Goal: Task Accomplishment & Management: Manage account settings

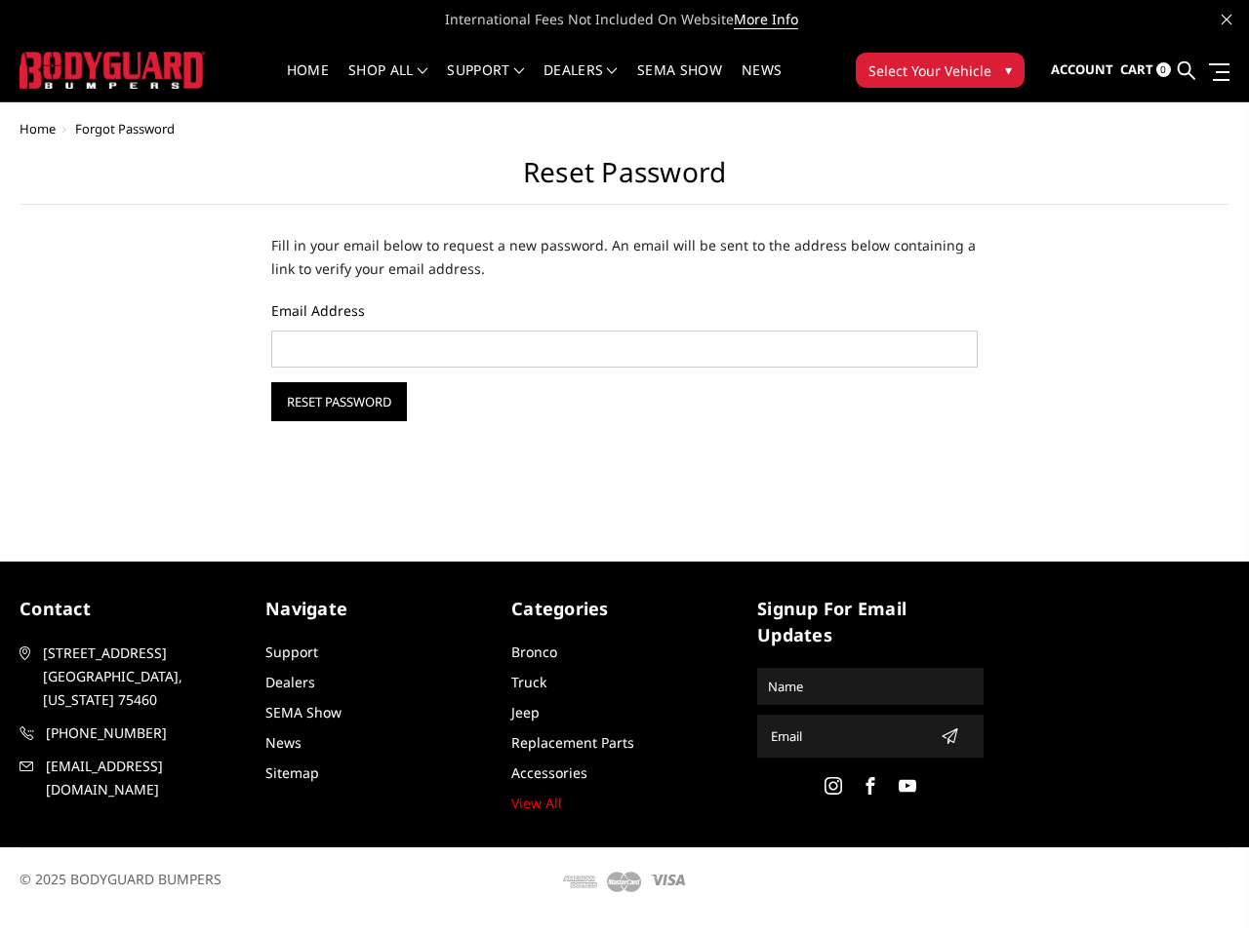
click at [624, 457] on div "Home Forgot Password Reset Password Fill in your email below to request a new p…" at bounding box center [624, 317] width 1249 height 390
click at [534, 70] on li "Support FAQ Install Instructions Shipping Warranty Terms & Conditions Cancellat…" at bounding box center [485, 82] width 97 height 38
click at [534, 82] on li "Support FAQ Install Instructions Shipping Warranty Terms & Conditions Cancellat…" at bounding box center [485, 82] width 97 height 38
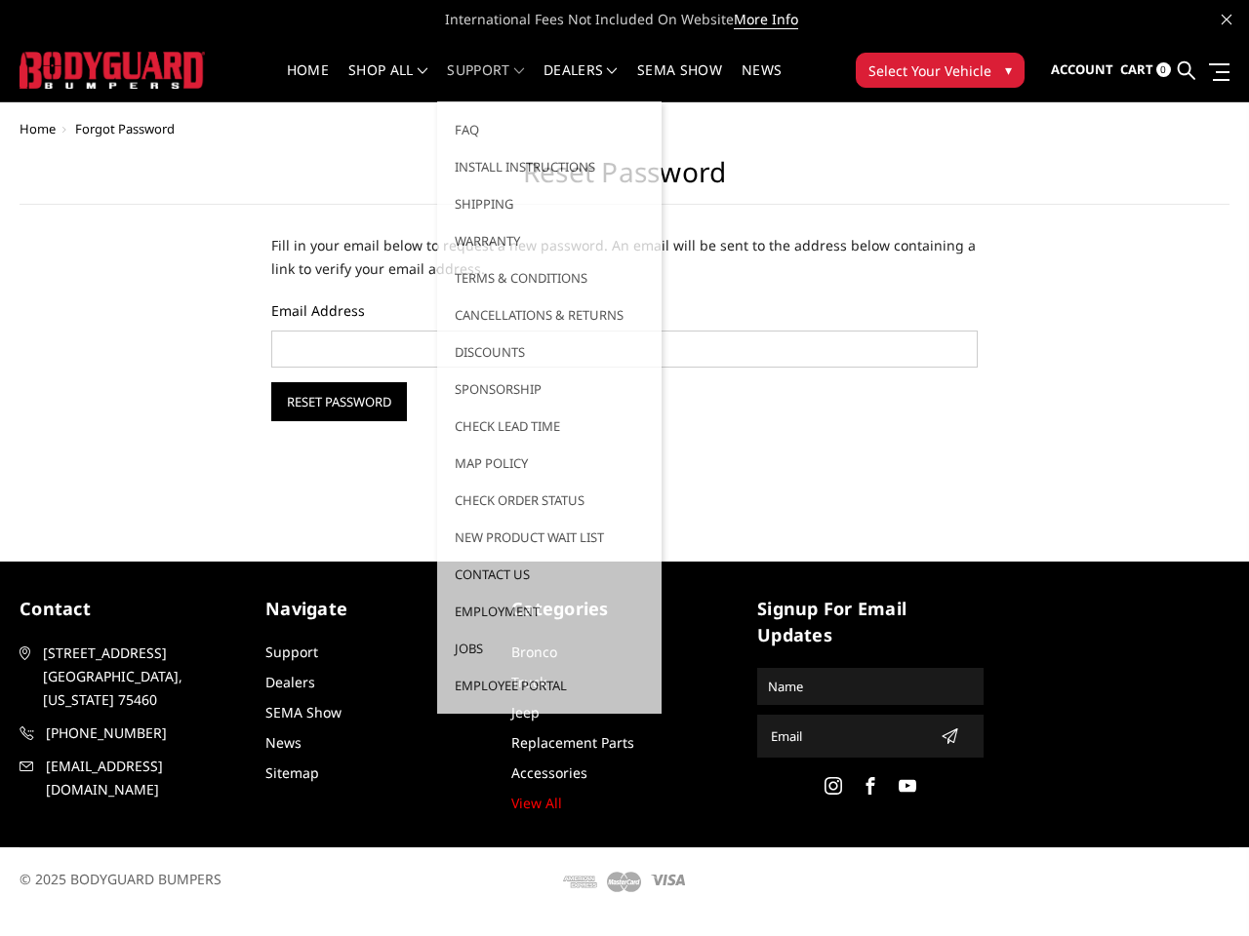
click at [939, 70] on span "Select Your Vehicle" at bounding box center [929, 70] width 123 height 20
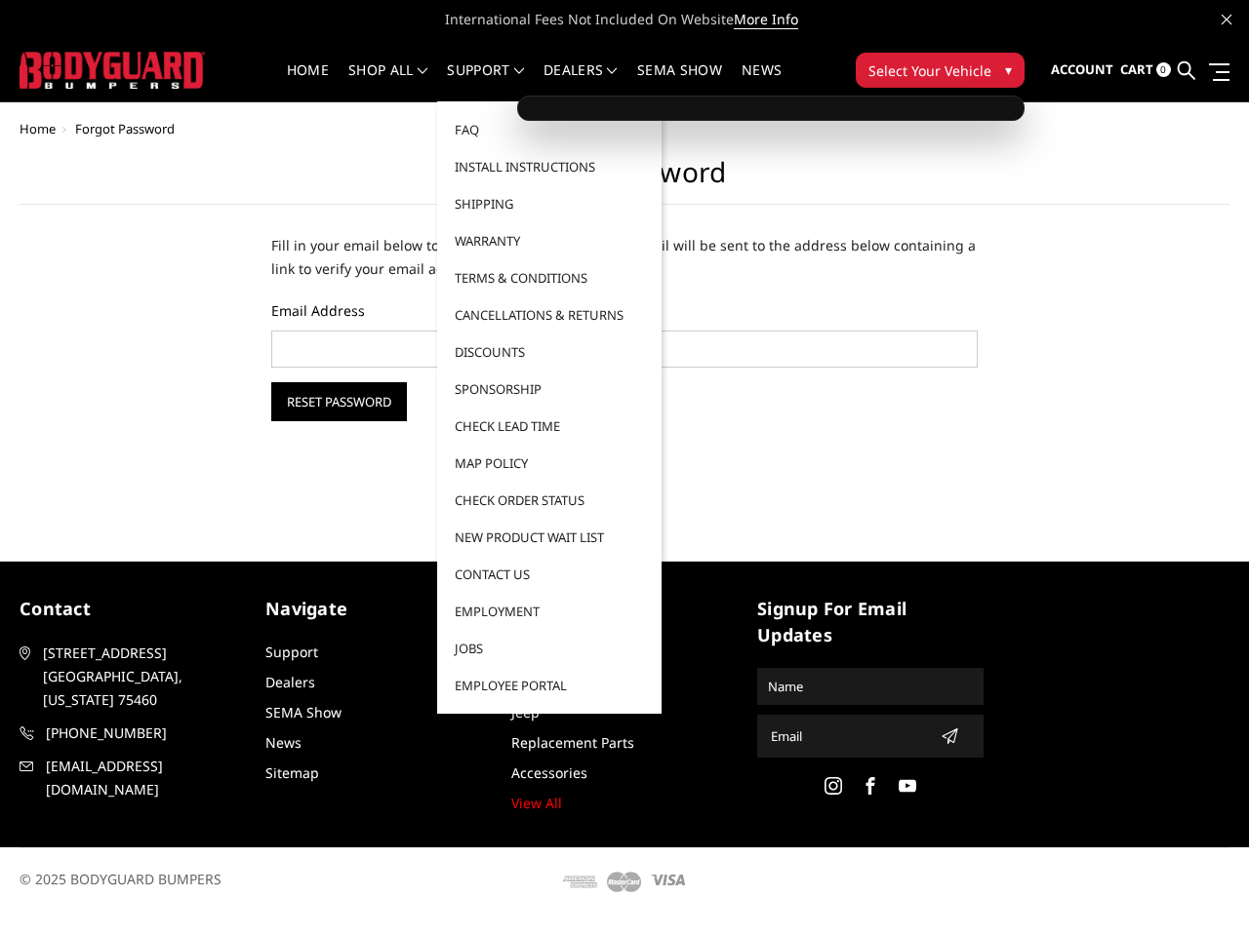
click at [939, 70] on span "Select Your Vehicle" at bounding box center [929, 70] width 123 height 20
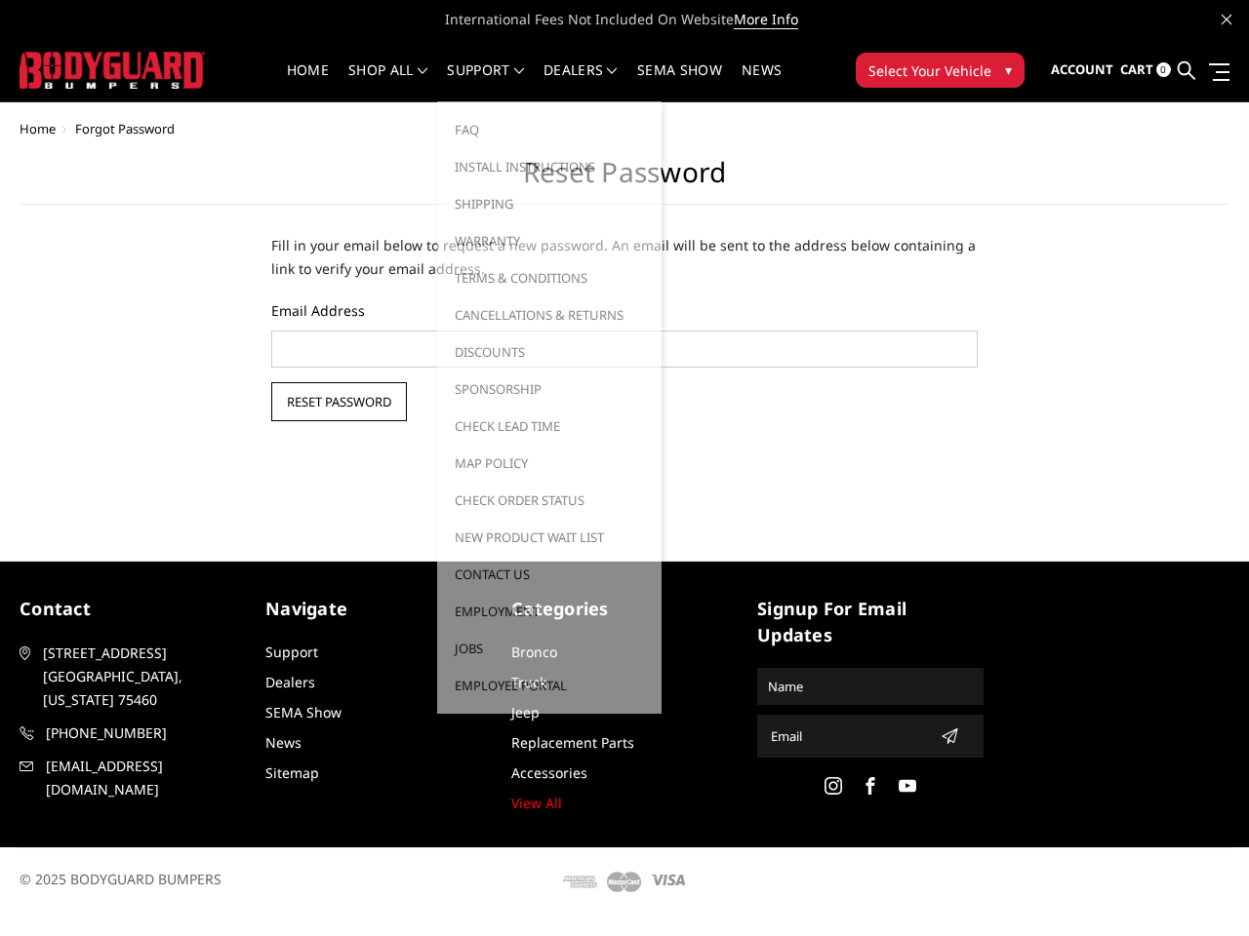
click at [338, 402] on input "Reset Password" at bounding box center [339, 401] width 136 height 39
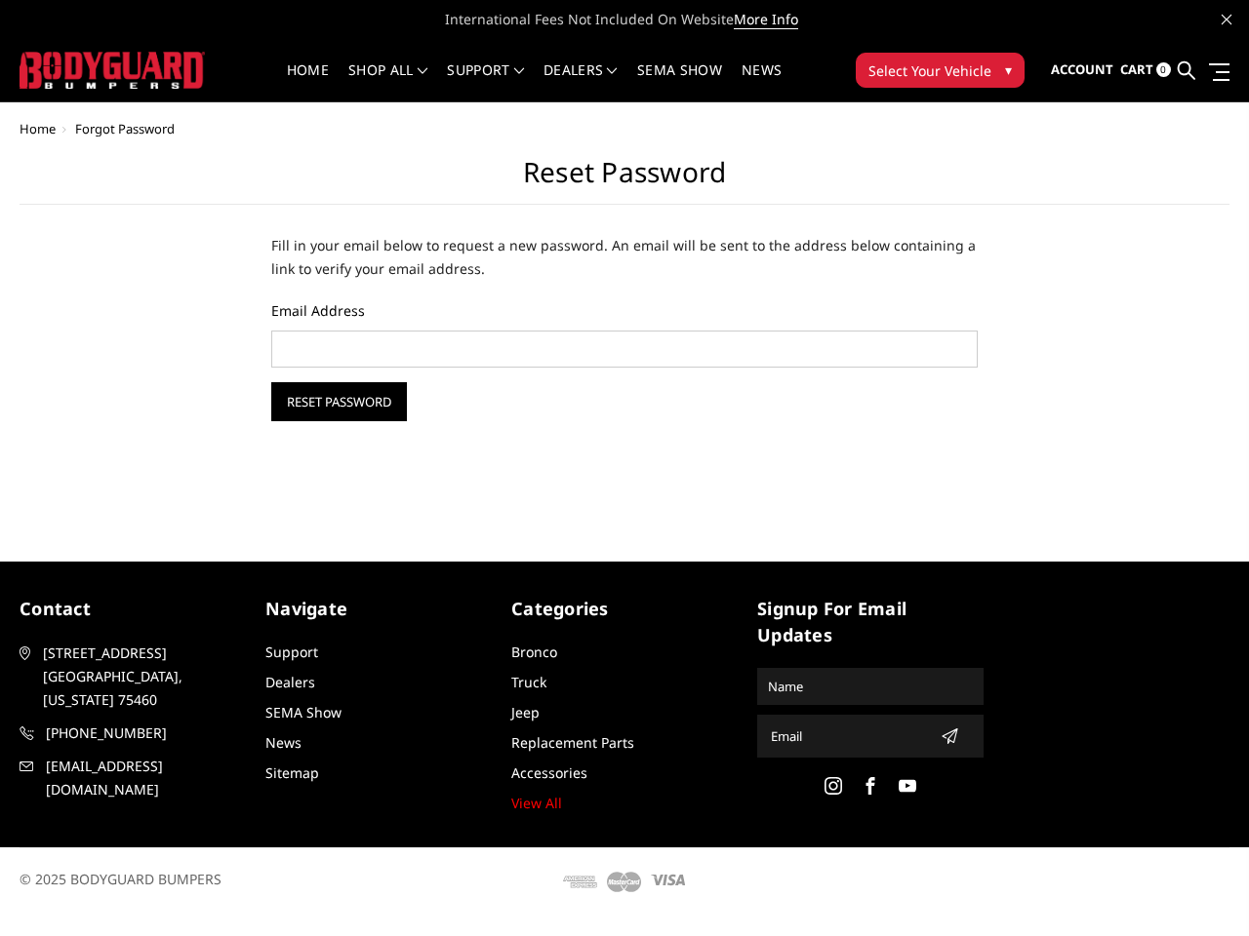
click at [943, 736] on icon "submit" at bounding box center [949, 737] width 16 height 16
